Goal: Navigation & Orientation: Find specific page/section

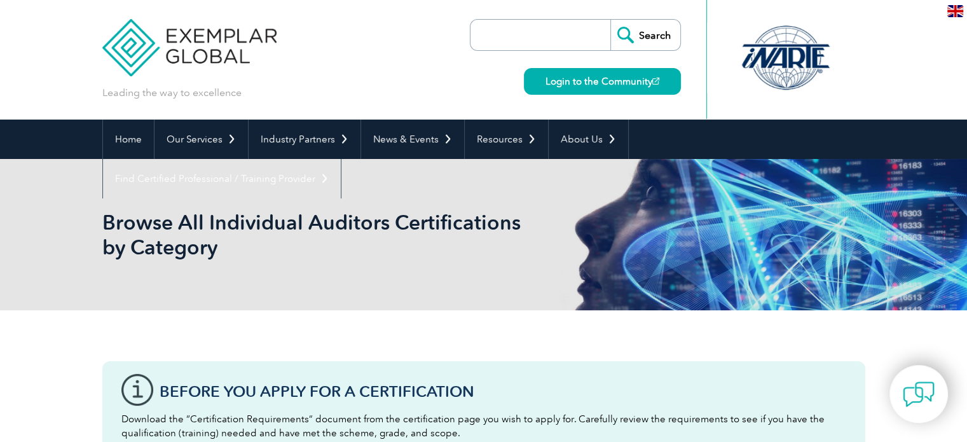
click at [203, 41] on img at bounding box center [189, 38] width 175 height 76
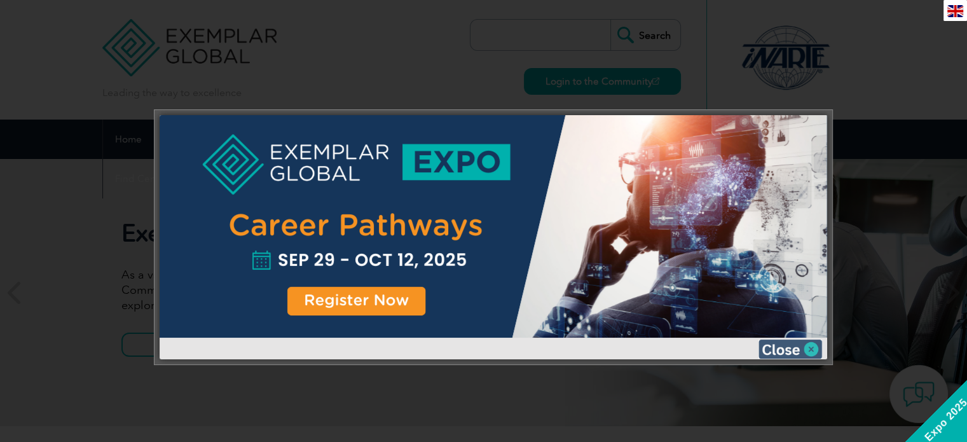
click at [806, 349] on img at bounding box center [791, 349] width 64 height 19
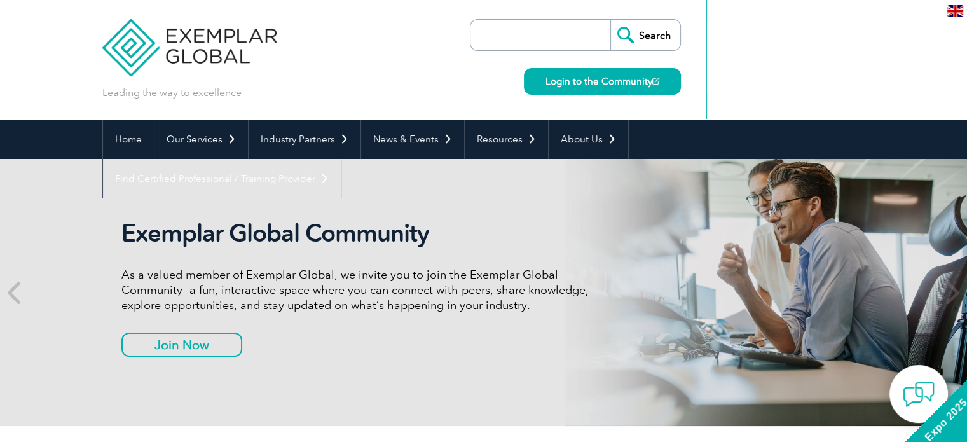
click at [669, 205] on div "Exemplar Global Community As a valued member of Exemplar Global, we invite you …" at bounding box center [483, 292] width 763 height 267
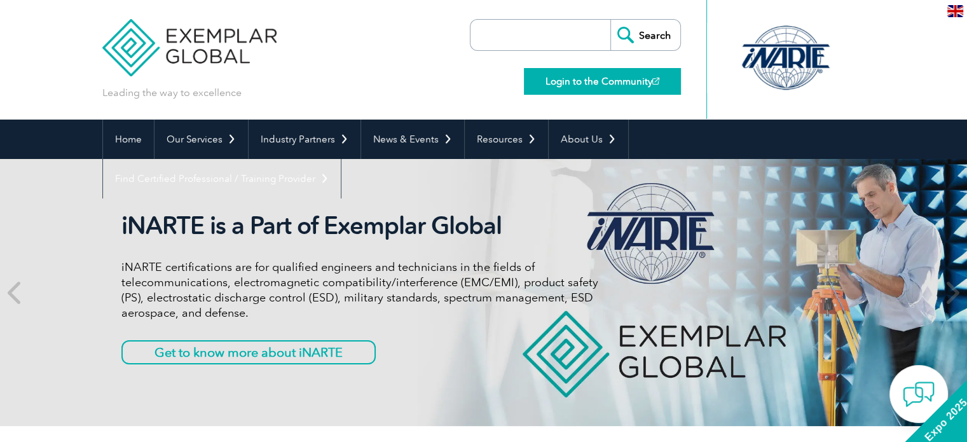
click at [590, 89] on link "Login to the Community" at bounding box center [602, 81] width 157 height 27
